Goal: Download file/media

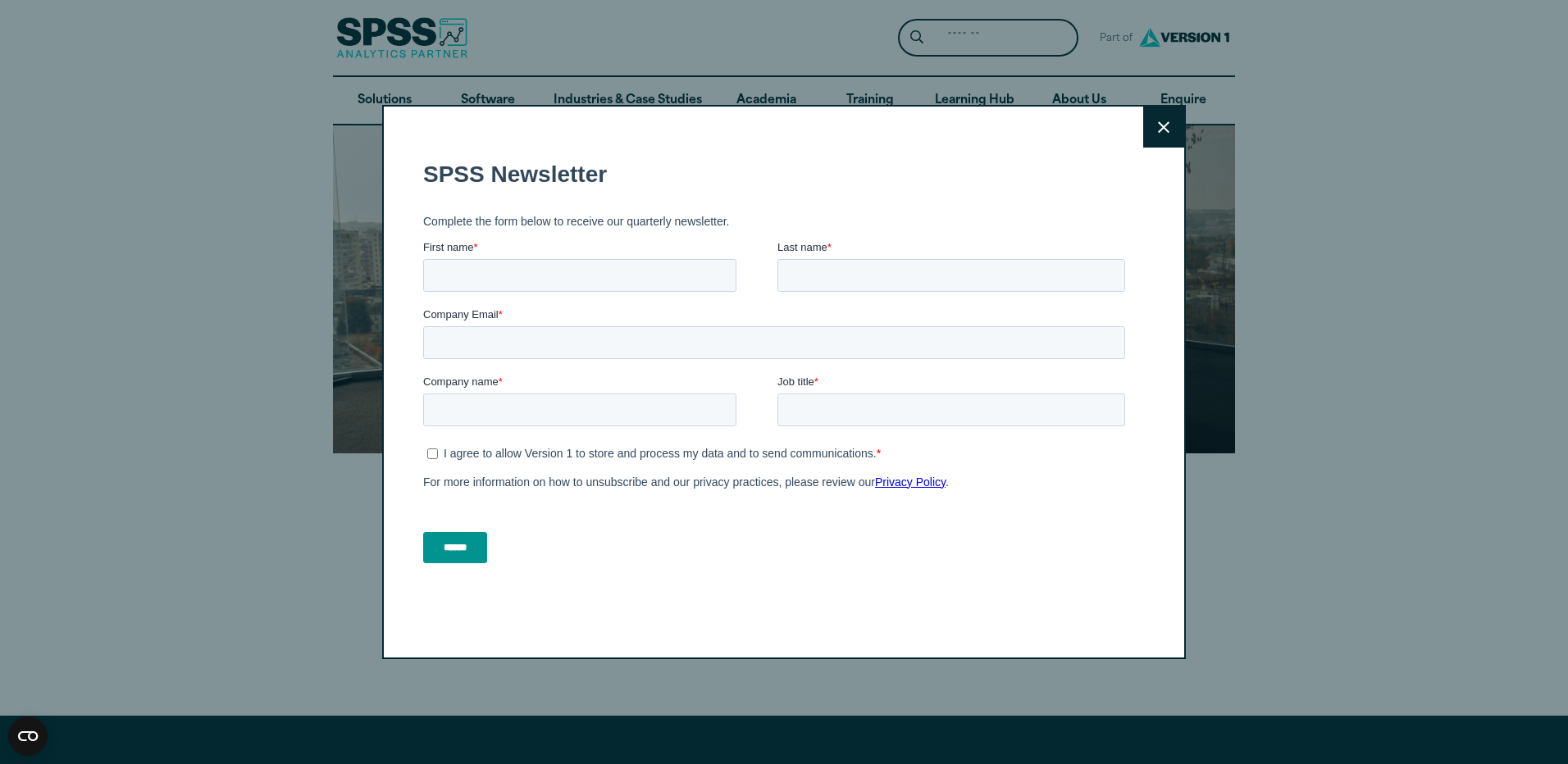
click at [1160, 137] on button "Close" at bounding box center [1164, 127] width 41 height 41
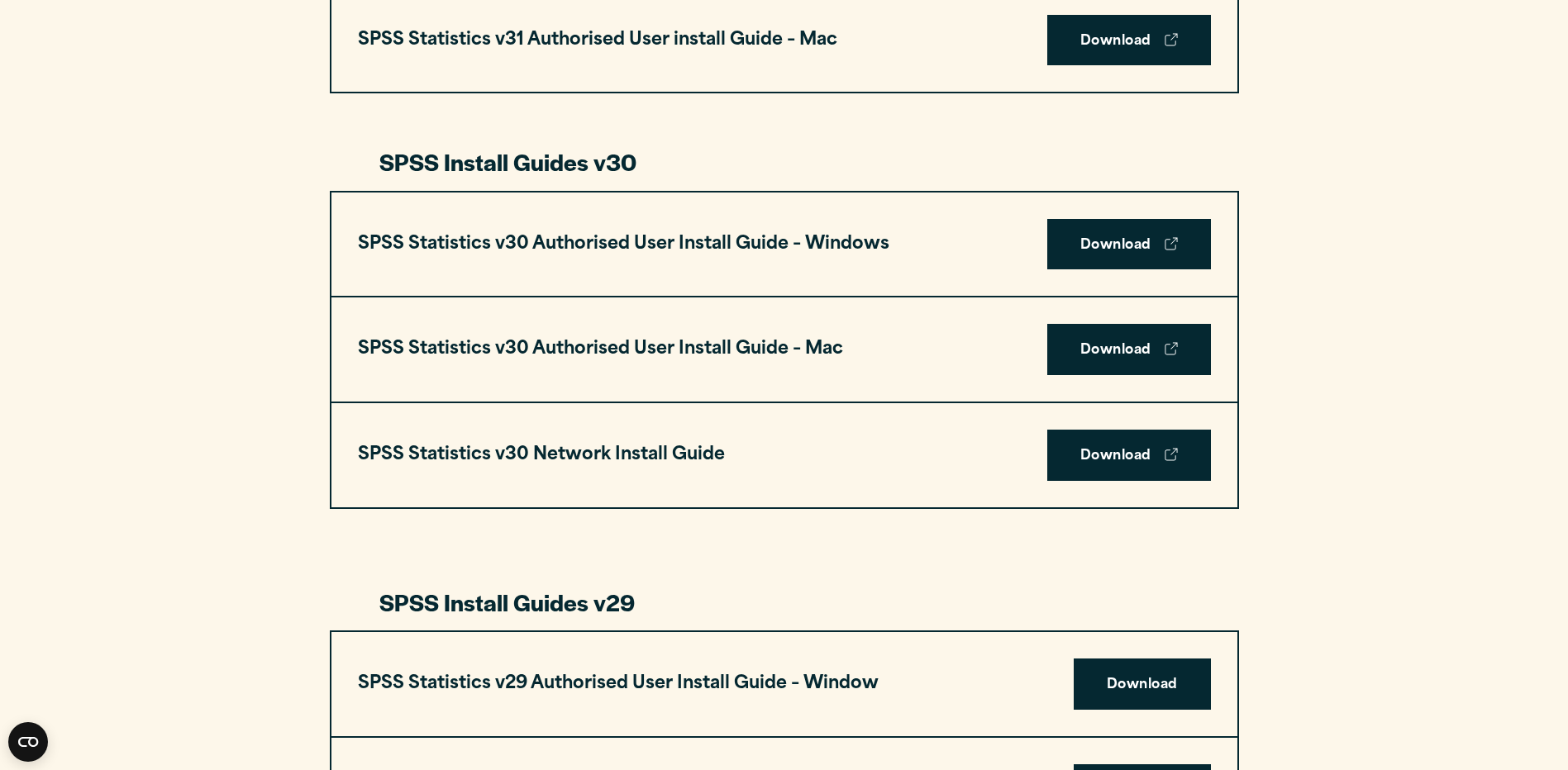
scroll to position [1074, 0]
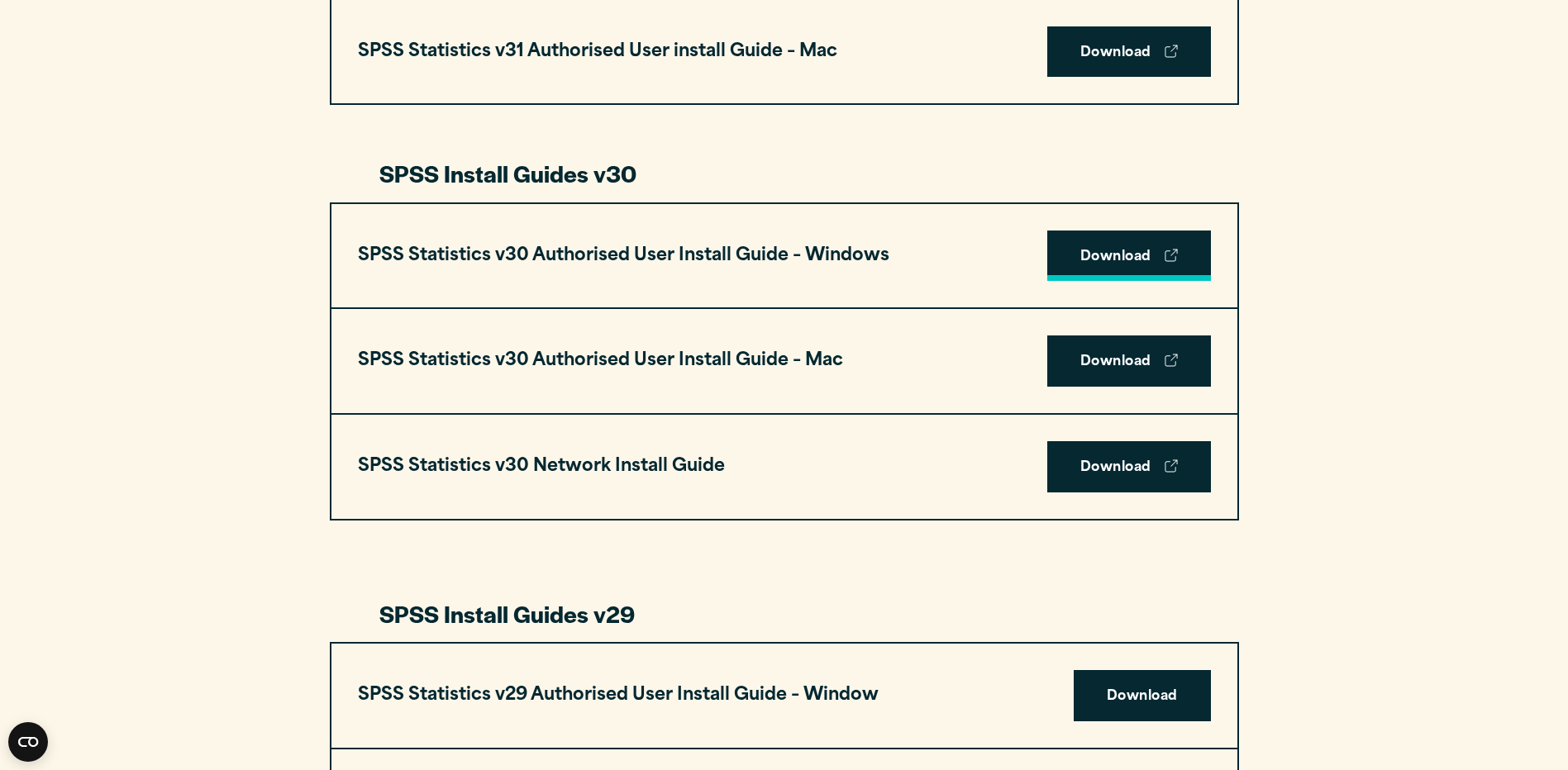
click at [1098, 258] on link "Download" at bounding box center [1128, 256] width 163 height 51
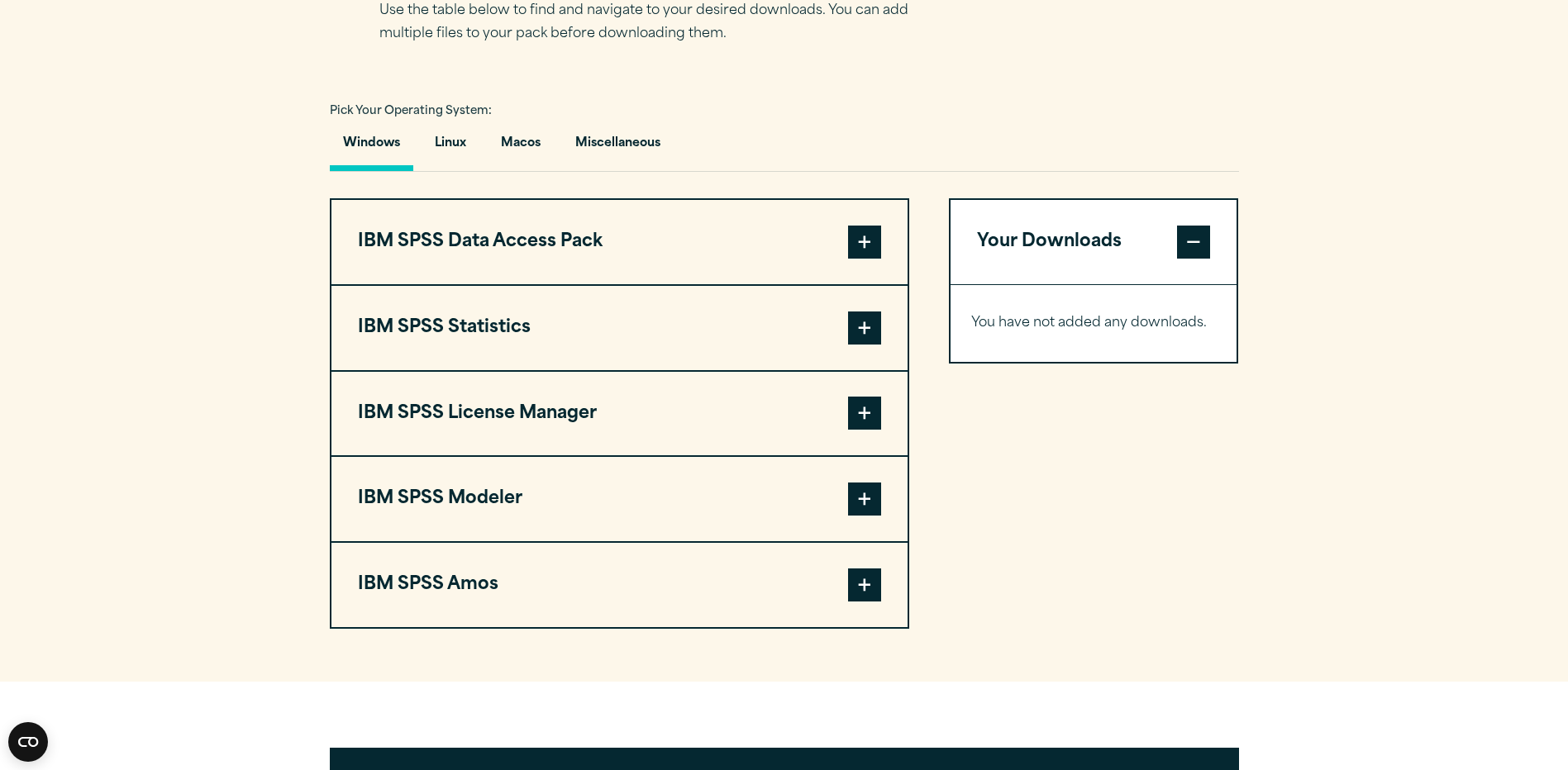
scroll to position [1157, 0]
